Goal: Transaction & Acquisition: Purchase product/service

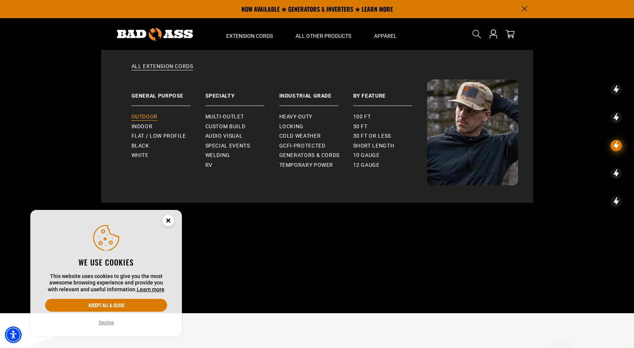
click at [145, 117] on span "Outdoor" at bounding box center [144, 117] width 26 height 7
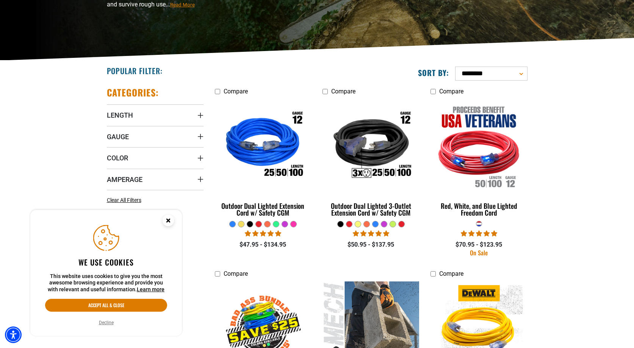
scroll to position [133, 0]
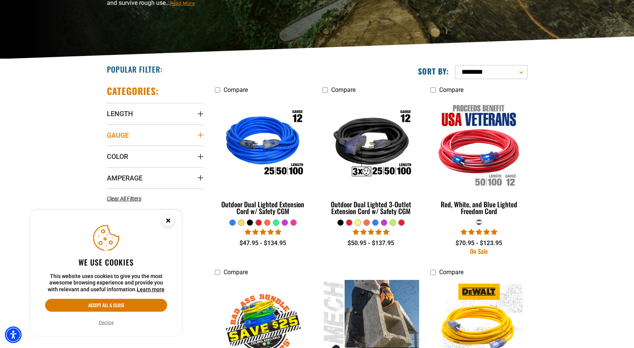
click at [199, 134] on icon "Gauge" at bounding box center [200, 135] width 6 height 6
click at [109, 150] on icon at bounding box center [110, 151] width 6 height 10
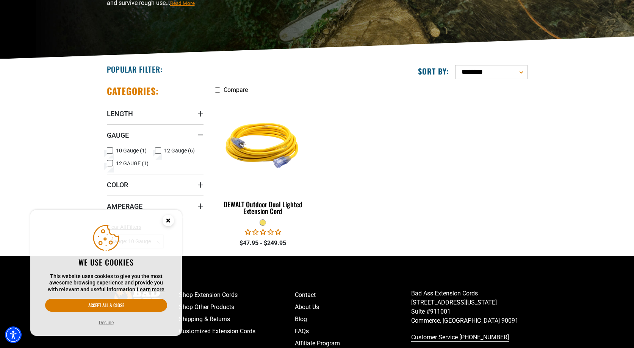
click at [105, 323] on button "Decline" at bounding box center [106, 323] width 19 height 8
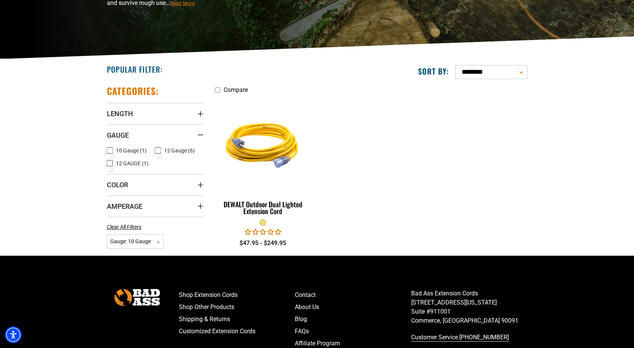
click at [108, 148] on rect at bounding box center [110, 151] width 6 height 6
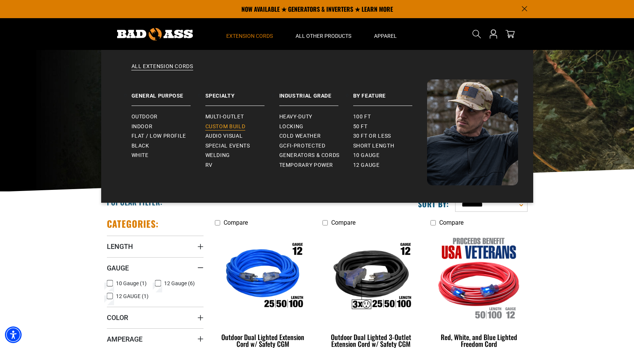
click at [228, 127] on span "Custom Build" at bounding box center [225, 126] width 40 height 7
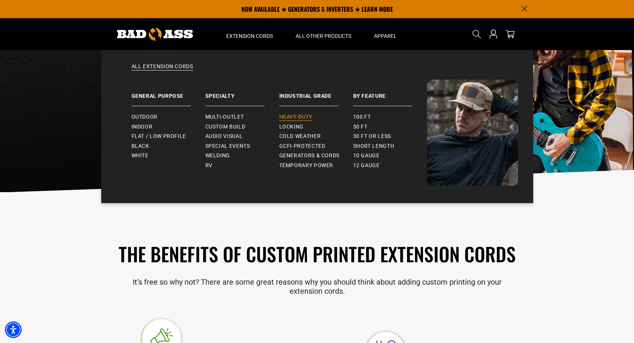
click at [298, 117] on span "Heavy-Duty" at bounding box center [295, 117] width 33 height 7
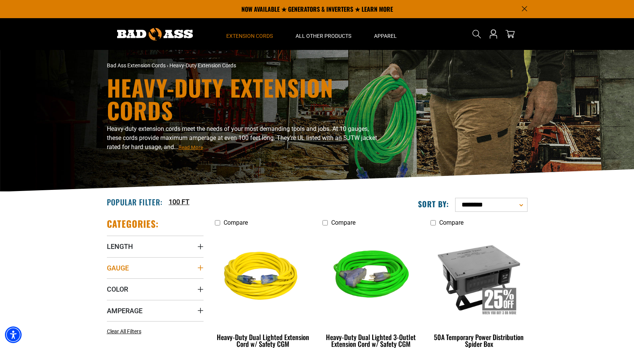
click at [201, 266] on icon "Gauge" at bounding box center [200, 268] width 6 height 6
click at [158, 284] on icon at bounding box center [158, 284] width 6 height 10
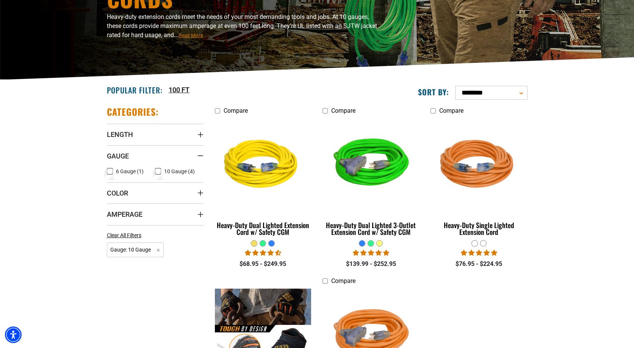
scroll to position [117, 0]
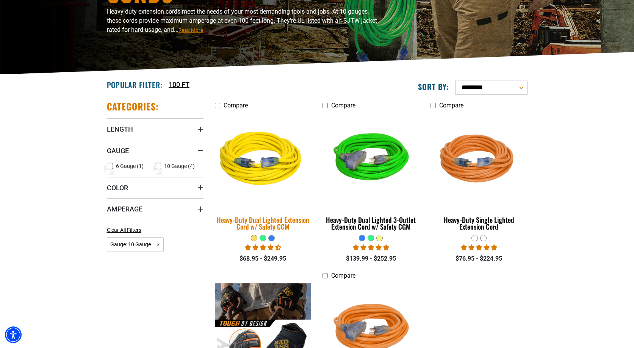
click at [266, 175] on img at bounding box center [263, 160] width 106 height 97
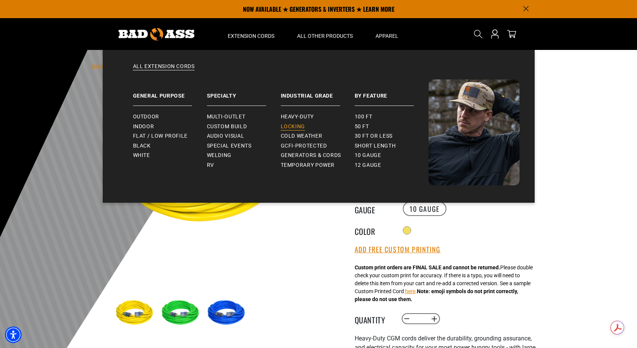
click at [298, 127] on span "Locking" at bounding box center [293, 126] width 24 height 7
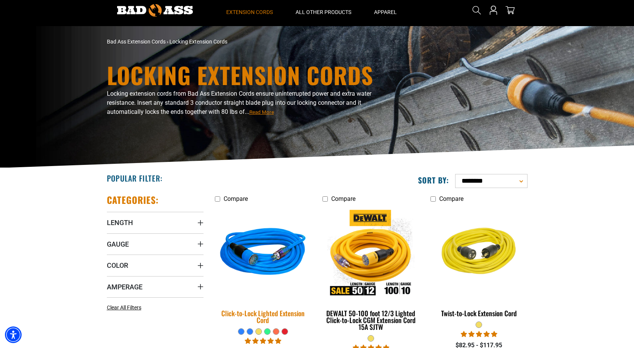
scroll to position [28, 0]
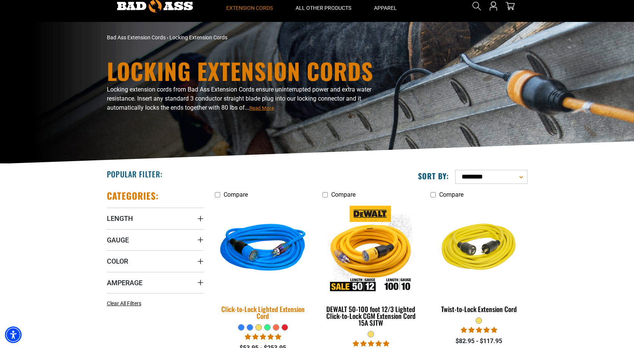
click at [280, 260] on img at bounding box center [263, 249] width 106 height 97
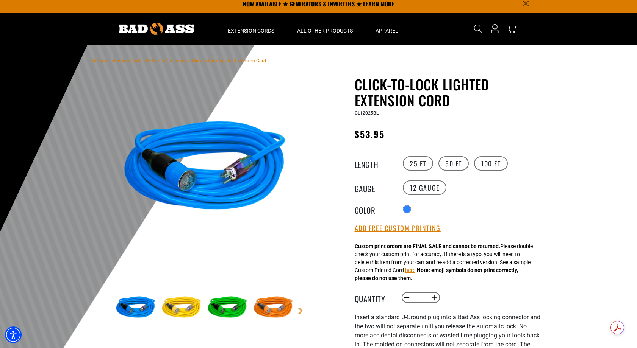
scroll to position [6, 0]
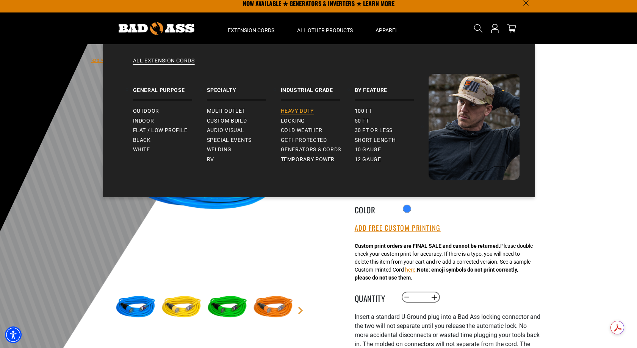
click at [296, 112] on span "Heavy-Duty" at bounding box center [297, 111] width 33 height 7
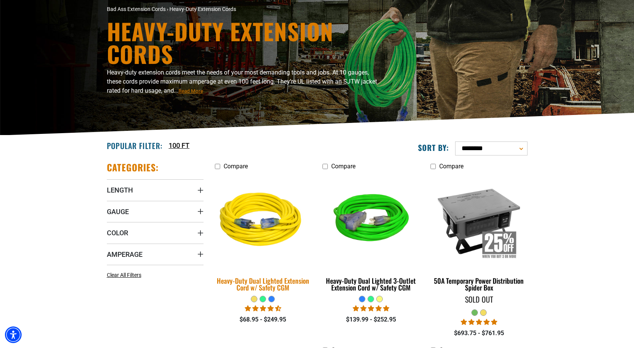
scroll to position [65, 0]
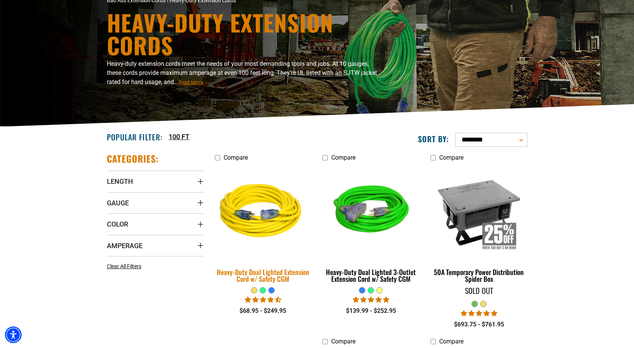
click at [261, 220] on img at bounding box center [263, 212] width 106 height 97
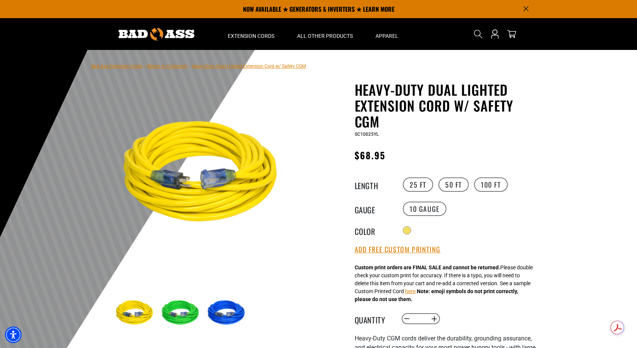
click at [224, 305] on img at bounding box center [227, 314] width 44 height 44
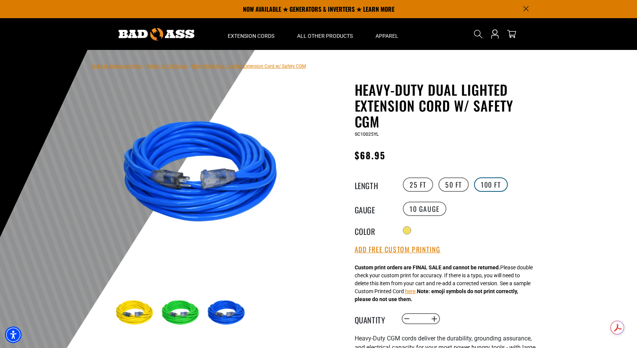
click at [487, 186] on label "100 FT" at bounding box center [491, 185] width 34 height 14
